Goal: Find specific page/section: Find specific page/section

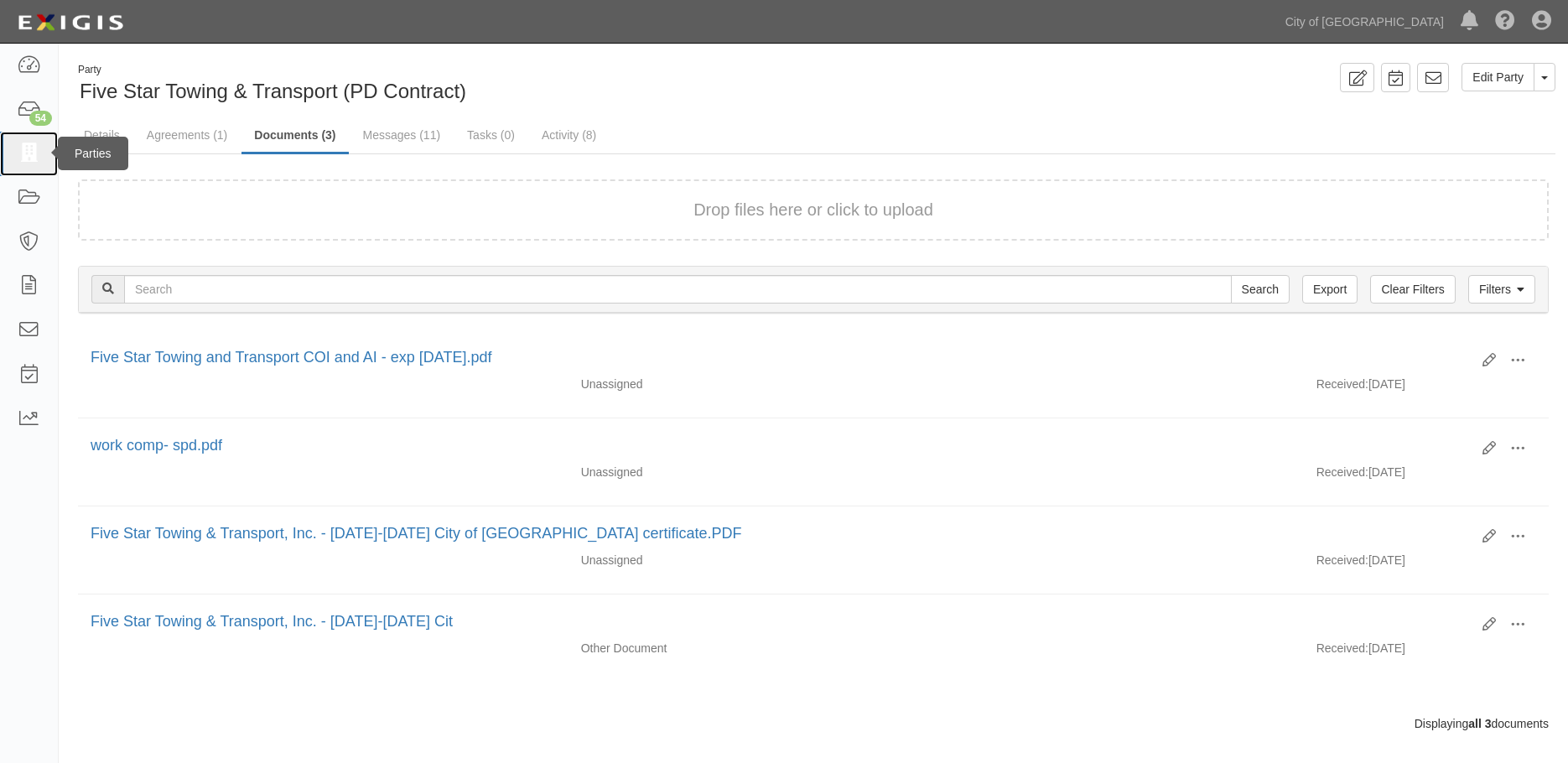
click at [28, 148] on icon at bounding box center [28, 154] width 24 height 19
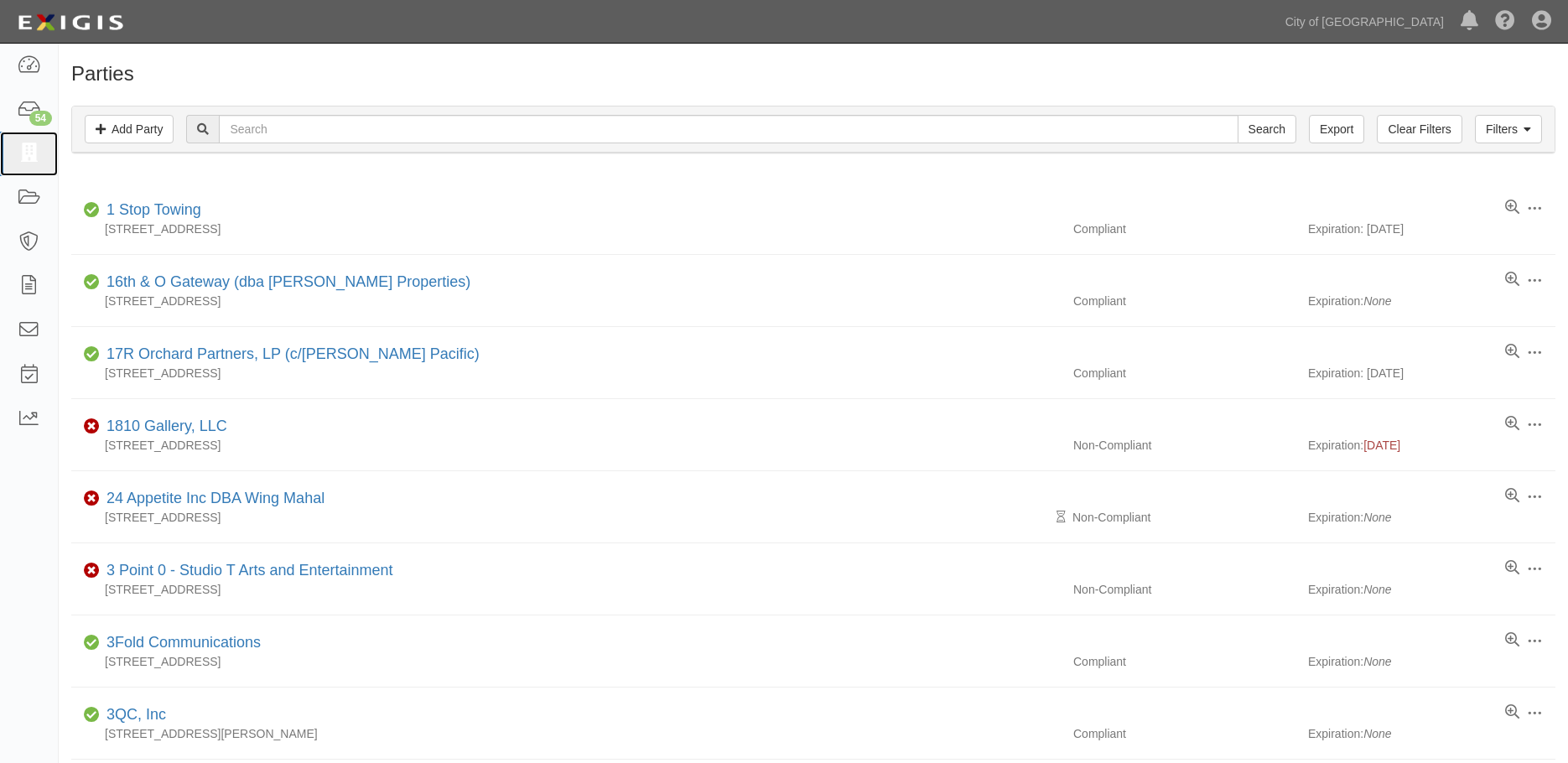
click at [25, 159] on icon at bounding box center [28, 154] width 24 height 19
click at [282, 131] on input "text" at bounding box center [728, 129] width 1019 height 29
click at [497, 139] on input "text" at bounding box center [728, 129] width 1019 height 29
type input "lj"
click at [1269, 132] on input "Search" at bounding box center [1267, 129] width 58 height 29
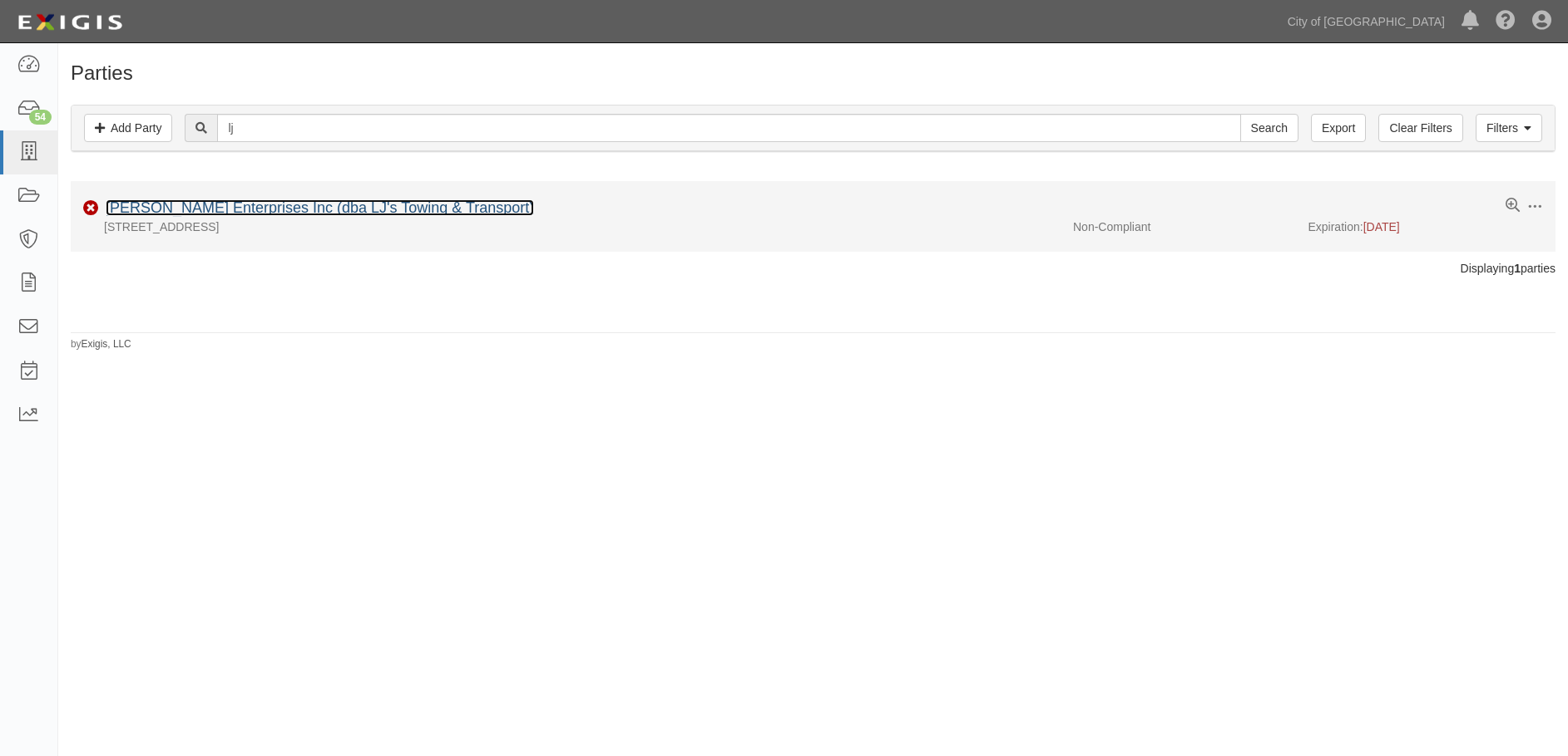
click at [239, 211] on link "[PERSON_NAME] Enterprises Inc (dba LJ's Towing & Transport)" at bounding box center [319, 207] width 428 height 16
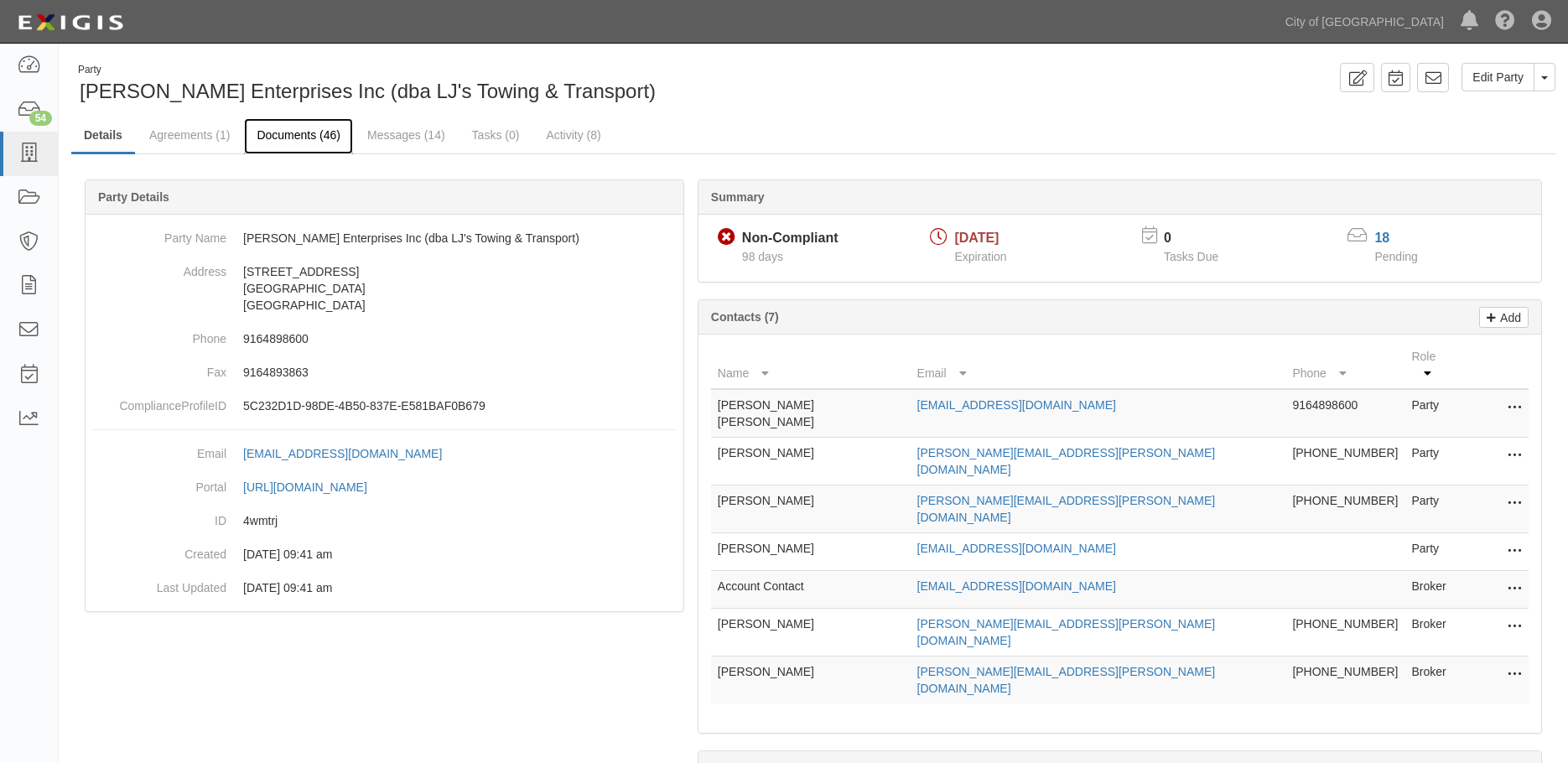
click at [320, 136] on link "Documents (46)" at bounding box center [298, 136] width 109 height 36
